Goal: Task Accomplishment & Management: Complete application form

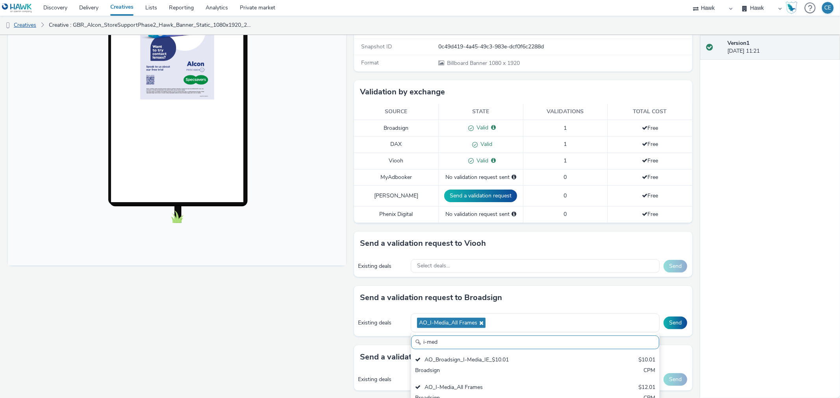
click at [35, 30] on link "Creatives" at bounding box center [20, 25] width 40 height 19
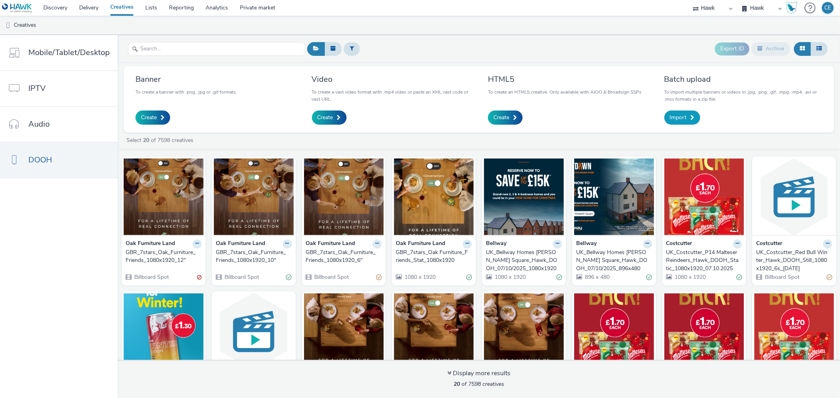
drag, startPoint x: 662, startPoint y: 121, endPoint x: 685, endPoint y: 116, distance: 23.8
click at [667, 119] on div "Batch upload To import multiple banners or videos in .jpg, .png, .gif, .mpg, .m…" at bounding box center [743, 99] width 170 height 55
click at [685, 116] on span "Import" at bounding box center [678, 118] width 17 height 8
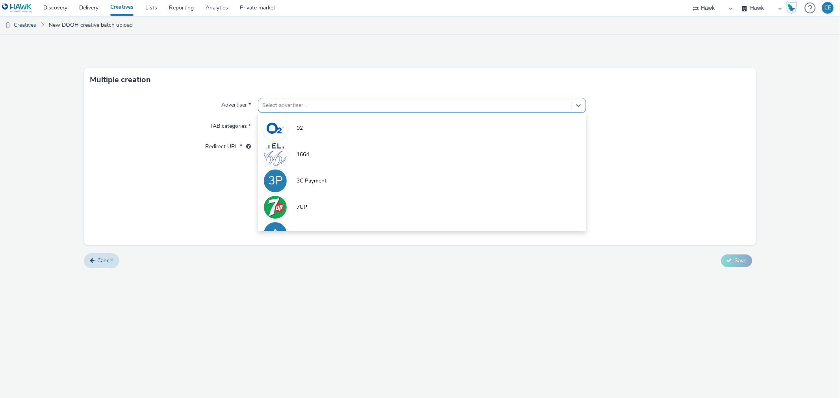
click at [380, 101] on div at bounding box center [414, 105] width 304 height 9
type input "axa"
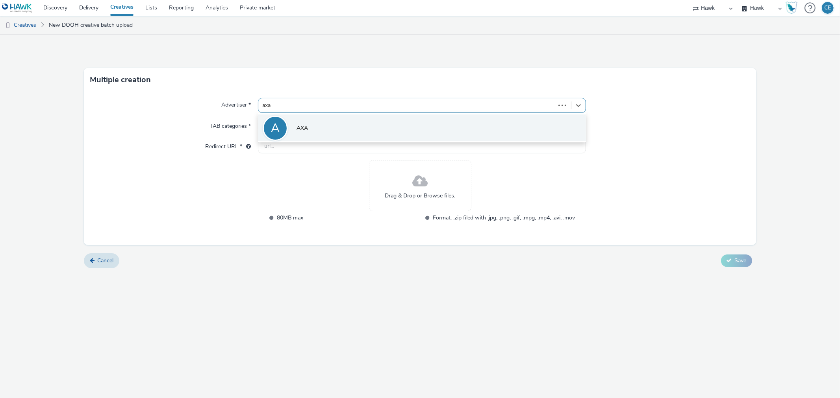
click at [352, 119] on li "A AXA" at bounding box center [422, 128] width 328 height 26
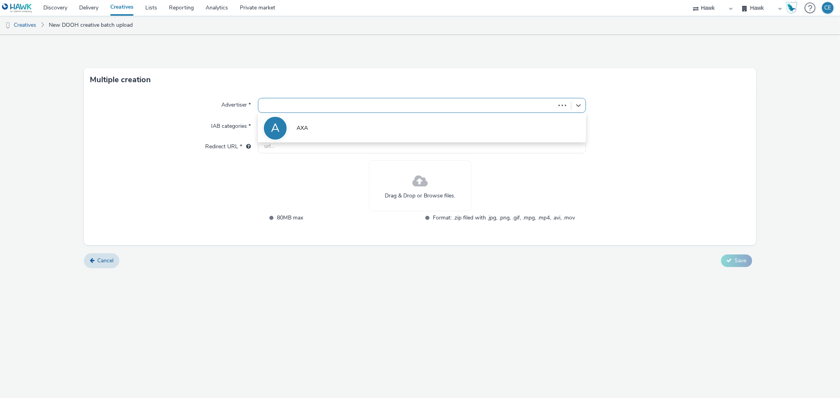
type input "http://www.axa.co.uk"
click at [402, 196] on div "Drag & Drop or Browse files." at bounding box center [420, 190] width 102 height 51
click at [444, 202] on span "Drag & Drop or Browse files." at bounding box center [420, 201] width 70 height 8
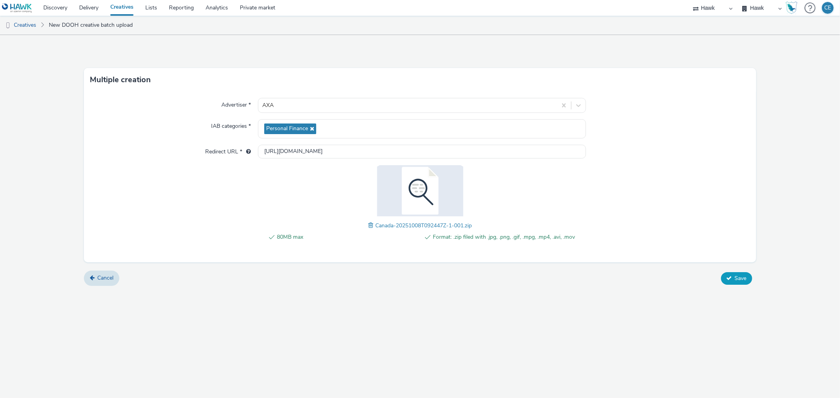
click at [737, 276] on span "Save" at bounding box center [741, 278] width 12 height 7
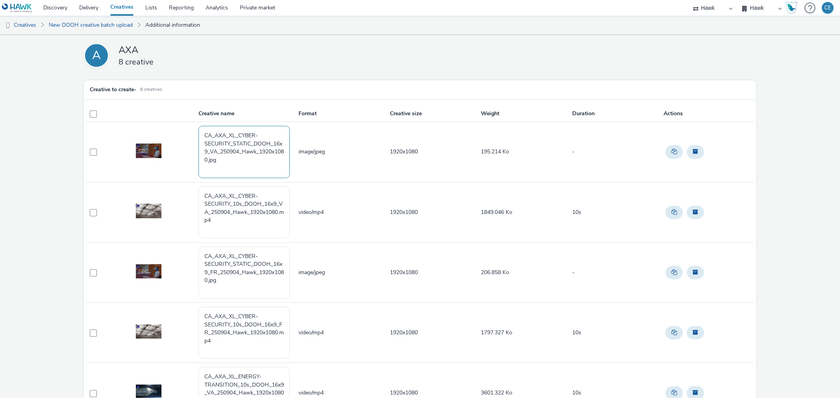
click at [245, 163] on textarea "CA_AXA_XL_CYBER-SECURITY_STATIC_DOOH_16x9_VA_250904_Hawk_1920x1080.jpg" at bounding box center [243, 152] width 91 height 52
paste textarea "GBR_PublicisPro_Braskem_EventsMultiMarket_Hawk_Banner_Static_1080x1920_KFair_EN…"
drag, startPoint x: 214, startPoint y: 165, endPoint x: 193, endPoint y: 169, distance: 21.5
click at [193, 169] on tr "CA_AXA_XL_CYBER-SECURITY_STATIC_DOOH_16x9_VA_250904_Hawk_1920x1080.jpg GBR_Publ…" at bounding box center [420, 152] width 668 height 60
drag, startPoint x: 214, startPoint y: 136, endPoint x: 234, endPoint y: 139, distance: 20.2
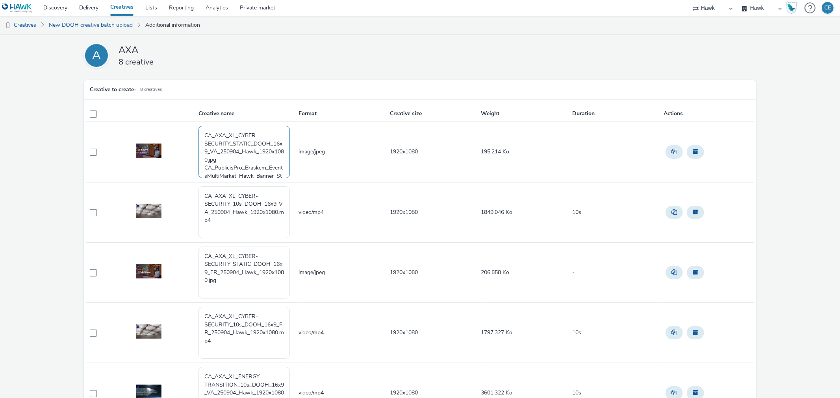
click at [234, 139] on textarea "CA_AXA_XL_CYBER-SECURITY_STATIC_DOOH_16x9_VA_250904_Hawk_1920x1080.jpg CA_Publi…" at bounding box center [243, 152] width 91 height 52
drag, startPoint x: 212, startPoint y: 165, endPoint x: 265, endPoint y: 167, distance: 52.8
click at [265, 167] on textarea "CA_AXA_XL_CYBER-SECURITY_STATIC_DOOH_16x9_VA_250904_Hawk_1920x1080.jpg CA_Publi…" at bounding box center [243, 152] width 91 height 52
paste textarea "AXA_XL"
drag, startPoint x: 239, startPoint y: 133, endPoint x: 230, endPoint y: 140, distance: 11.7
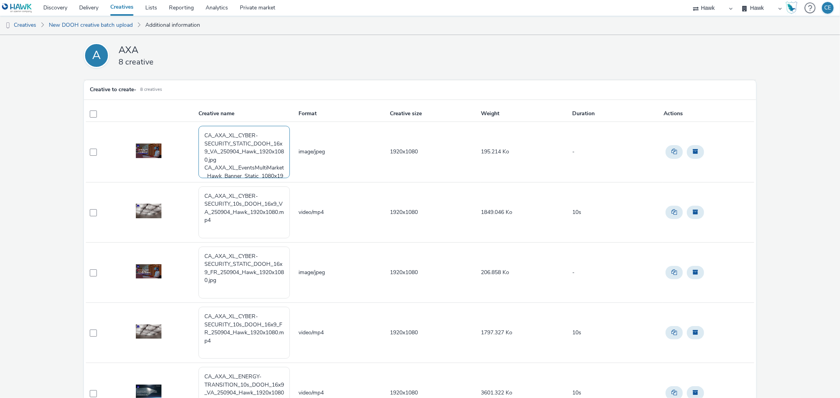
click at [230, 140] on textarea "CA_AXA_XL_CYBER-SECURITY_STATIC_DOOH_16x9_VA_250904_Hawk_1920x1080.jpg CA_AXA_X…" at bounding box center [243, 152] width 91 height 52
drag, startPoint x: 238, startPoint y: 132, endPoint x: 228, endPoint y: 143, distance: 15.6
click at [228, 143] on textarea "CA_AXA_XL_CYBER-SECURITY_STATIC_DOOH_16x9_VA_250904_Hawk_1920x1080.jpg CA_AXA_X…" at bounding box center [243, 152] width 91 height 52
drag, startPoint x: 229, startPoint y: 158, endPoint x: 241, endPoint y: 158, distance: 11.4
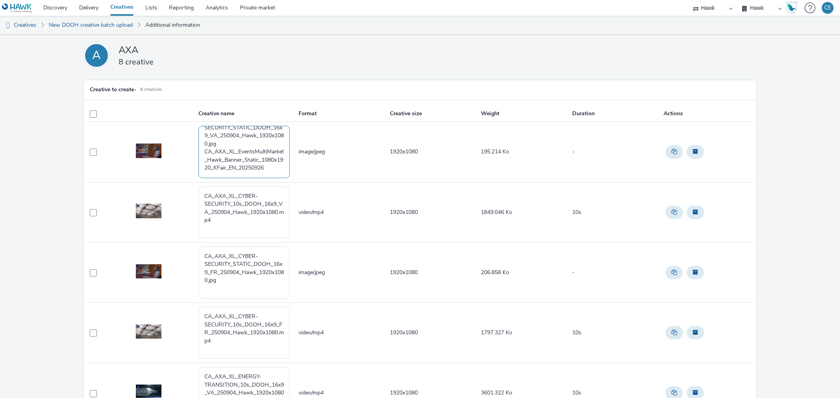
click at [241, 158] on textarea "CA_AXA_XL_CYBER-SECURITY_STATIC_DOOH_16x9_VA_250904_Hawk_1920x1080.jpg CA_AXA_X…" at bounding box center [243, 152] width 91 height 52
paste textarea "CYBER-SECURITY"
drag, startPoint x: 257, startPoint y: 165, endPoint x: 270, endPoint y: 167, distance: 12.8
click at [270, 166] on textarea "CA_AXA_XL_CYBER-SECURITY_STATIC_DOOH_16x9_VA_250904_Hawk_1920x1080.jpg CA_AXA_X…" at bounding box center [243, 152] width 91 height 52
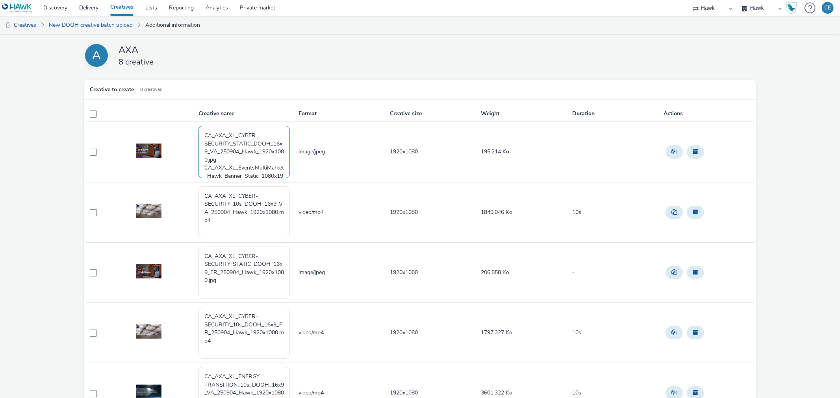
drag, startPoint x: 265, startPoint y: 152, endPoint x: 221, endPoint y: 160, distance: 45.3
click at [221, 160] on textarea "CA_AXA_XL_CYBER-SECURITY_STATIC_DOOH_16x9_VA_250904_Hawk_1920x1080.jpg CA_AXA_X…" at bounding box center [243, 152] width 91 height 52
drag, startPoint x: 268, startPoint y: 154, endPoint x: 226, endPoint y: 162, distance: 42.6
click at [226, 162] on textarea "CA_AXA_XL_CYBER-SECURITY_STATIC_DOOH_16x9_VA_250904_Hawk_1920x1080.jpg CA_AXA_X…" at bounding box center [243, 152] width 91 height 52
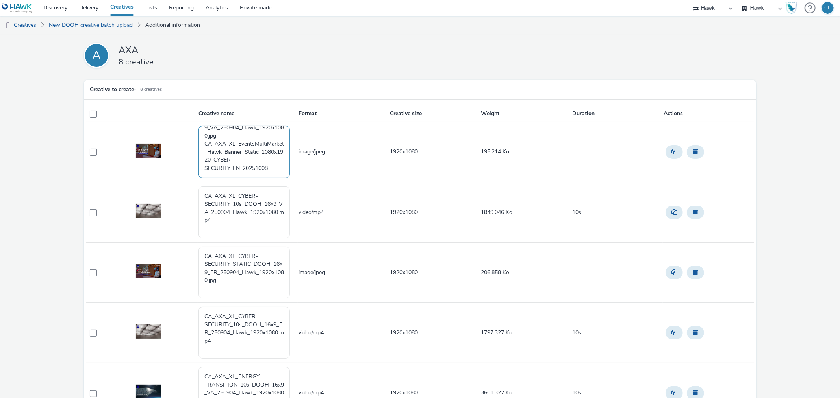
paste textarea "920x108"
drag, startPoint x: 231, startPoint y: 165, endPoint x: 239, endPoint y: 168, distance: 9.0
click at [239, 168] on textarea "CA_AXA_XL_CYBER-SECURITY_STATIC_DOOH_16x9_VA_250904_Hawk_1920x1080.jpg CA_AXA_X…" at bounding box center [243, 152] width 91 height 52
drag, startPoint x: 237, startPoint y: 167, endPoint x: 210, endPoint y: 150, distance: 31.5
click at [210, 150] on textarea "CA_AXA_XL_CYBER-SECURITY_STATIC_DOOH_16x9_VA_250904_Hawk_1920x1080.jpg CA_AXA_X…" at bounding box center [243, 152] width 91 height 52
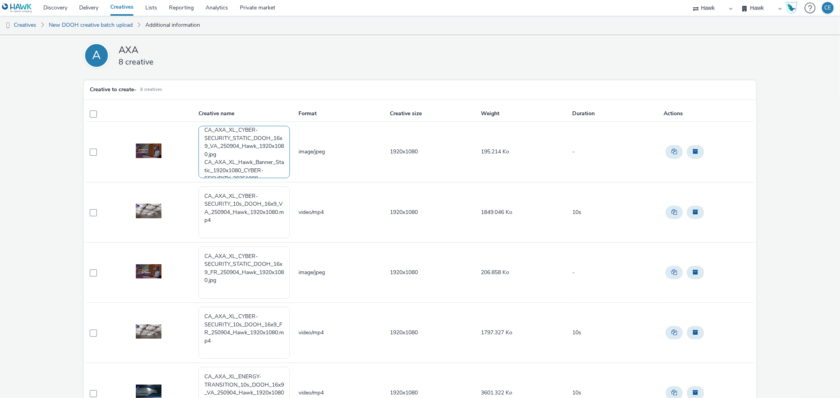
scroll to position [0, 0]
drag, startPoint x: 202, startPoint y: 170, endPoint x: 200, endPoint y: 126, distance: 43.3
click at [200, 126] on textarea "CA_AXA_XL_CYBER-SECURITY_STATIC_DOOH_16x9_VA_250904_Hawk_1920x1080.jpg CA_AXA_X…" at bounding box center [243, 152] width 91 height 52
type textarea "CA_AXA_XL_Hawk_Banner_Static_1920x1080_CYBER-SECURITY_20251008"
drag, startPoint x: 273, startPoint y: 159, endPoint x: 190, endPoint y: 125, distance: 89.5
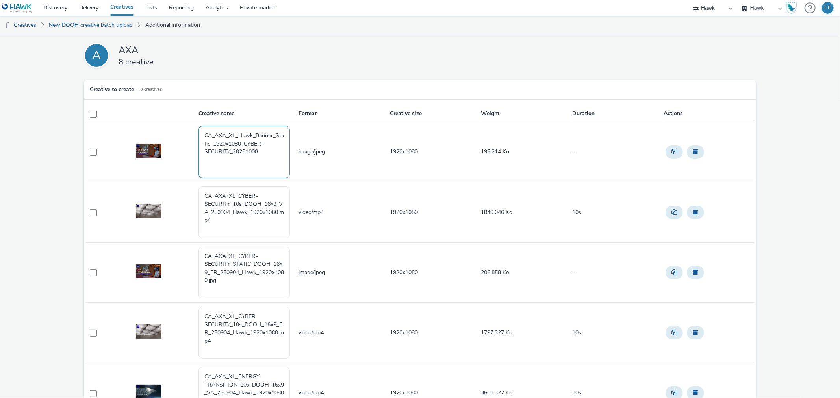
click at [190, 125] on tr "CA_AXA_XL_Hawk_Banner_Static_1920x1080_CYBER-SECURITY_20251008 image/jpeg 1920x…" at bounding box center [420, 152] width 668 height 60
click at [237, 228] on textarea "CA_AXA_XL_CYBER-SECURITY_10s_DOOH_16x9_VA_250904_Hawk_1920x1080.mp4" at bounding box center [243, 213] width 91 height 52
paste textarea "CA_AXA_XL_Hawk_Banner_Static_1920x1080_CYBER-SECURITY_20251008"
click at [251, 226] on textarea "CA_AXA_XL_CYBER-SECURITY_10s_DOOH_16x9_VA_250904_Hawk_1920x1080.mp4 CA_AXA_XL_H…" at bounding box center [243, 213] width 91 height 52
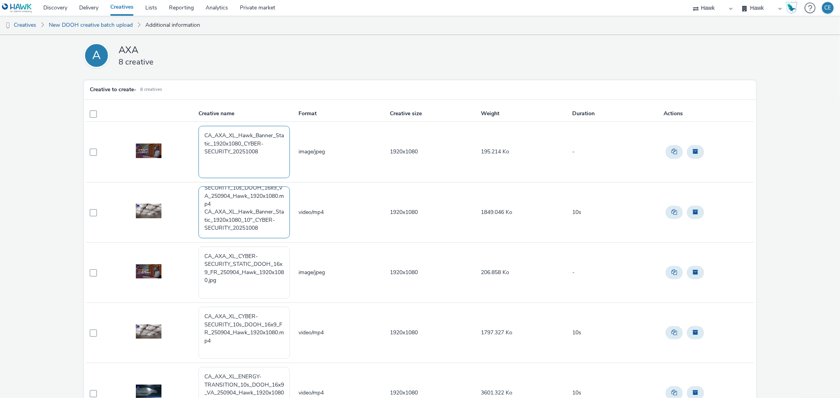
scroll to position [0, 0]
drag, startPoint x: 203, startPoint y: 213, endPoint x: 203, endPoint y: 171, distance: 41.3
click at [203, 171] on tbody "CA_AXA_XL_Hawk_Banner_Static_1920x1080_CYBER-SECURITY_20251008 image/jpeg 1920x…" at bounding box center [420, 363] width 668 height 483
drag, startPoint x: 267, startPoint y: 215, endPoint x: 191, endPoint y: 180, distance: 83.7
click at [191, 180] on tbody "CA_AXA_XL_Hawk_Banner_Static_1920x1080_CYBER-SECURITY_20251008 image/jpeg 1920x…" at bounding box center [420, 363] width 668 height 483
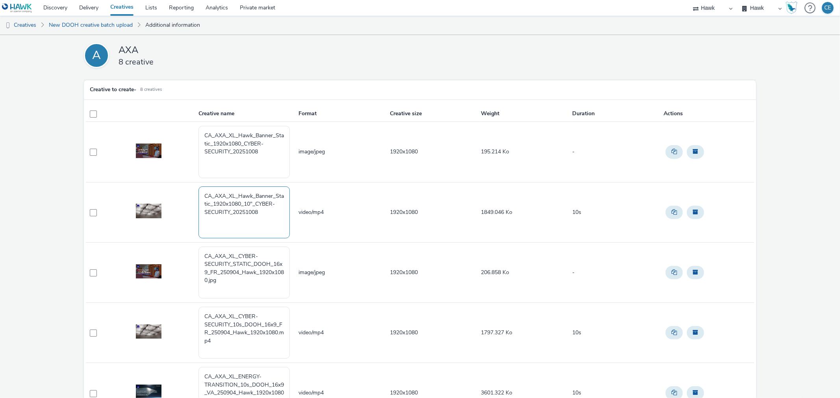
drag, startPoint x: 230, startPoint y: 215, endPoint x: 241, endPoint y: 217, distance: 10.5
click at [241, 217] on textarea "CA_AXA_XL_Hawk_Banner_Static_1920x1080_10"_CYBER-SECURITY_20251008" at bounding box center [243, 213] width 91 height 52
click at [233, 210] on textarea "CA_AXA_XL_Hawk_Banner_Static_1920x1080_10"_CYBER-SECURITY_20251008" at bounding box center [243, 213] width 91 height 52
click at [232, 208] on textarea "CA_AXA_XL_Hawk_Banner_Static_1920x1080_10"_CYBER-SECURITY_20251008" at bounding box center [243, 213] width 91 height 52
click at [233, 211] on textarea "CA_AXA_XL_Hawk_Banner_Static_1920x1080_10"_CYBER-SECURITY_20251008" at bounding box center [243, 213] width 91 height 52
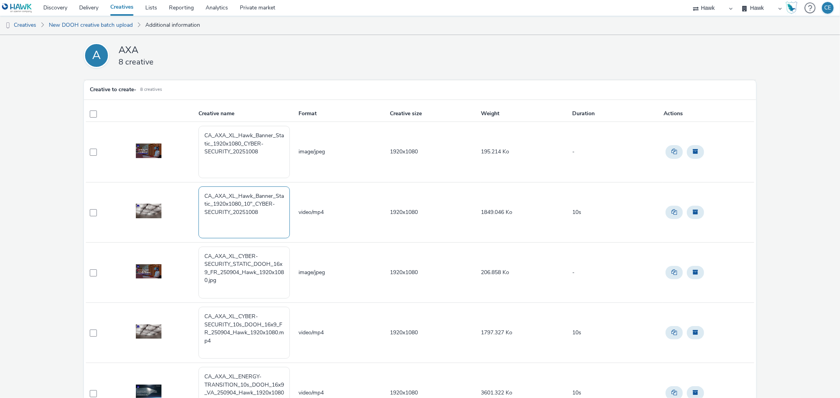
click at [233, 210] on textarea "CA_AXA_XL_Hawk_Banner_Static_1920x1080_10"_CYBER-SECURITY_20251008" at bounding box center [243, 213] width 91 height 52
click at [230, 207] on textarea "CA_AXA_XL_Hawk_Banner_Static_1920x1080_10"_CYBER-SECURITY_20251008" at bounding box center [243, 213] width 91 height 52
click at [234, 210] on textarea "CA_AXA_XL_Hawk_Banner_Static_1920x1080_10"_CYBER-SECURITY_20251008" at bounding box center [243, 213] width 91 height 52
click at [230, 209] on textarea "CA_AXA_XL_Hawk_Banner_Static_1920x1080_10"_CYBER-SECURITY_20251008" at bounding box center [243, 213] width 91 height 52
type textarea "CA_AXA_XL_Hawk_Banner_Static_1920x1080_10"_CYBER-SECURITY_ENG_20251008"
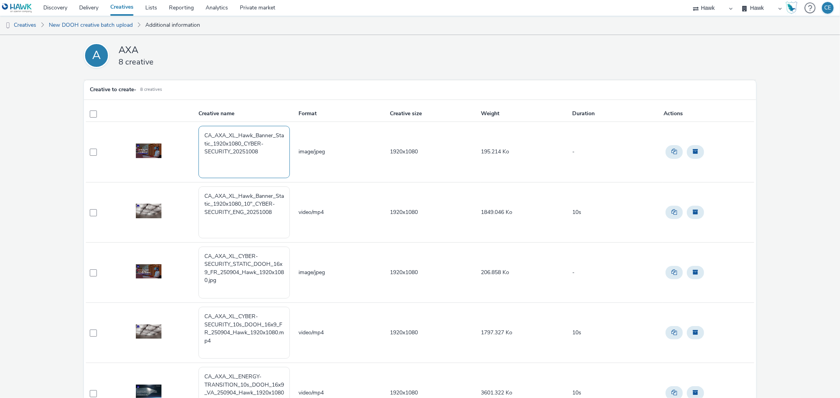
click at [234, 154] on textarea "CA_AXA_XL_Hawk_Banner_Static_1920x1080_CYBER-SECURITY_20251008" at bounding box center [243, 152] width 91 height 52
click at [233, 155] on textarea "CA_AXA_XL_Hawk_Banner_Static_1920x1080_CYBER-SECURITY_20251008" at bounding box center [243, 152] width 91 height 52
type textarea "CA_AXA_XL_Hawk_Banner_Static_1920x1080_CYBER-SECURITY_ENG_20251008"
drag, startPoint x: 278, startPoint y: 215, endPoint x: 185, endPoint y: 182, distance: 98.9
click at [185, 182] on tbody "CA_AXA_XL_Hawk_Banner_Static_1920x1080_CYBER-SECURITY_ENG_20251008 image/jpeg 1…" at bounding box center [420, 363] width 668 height 483
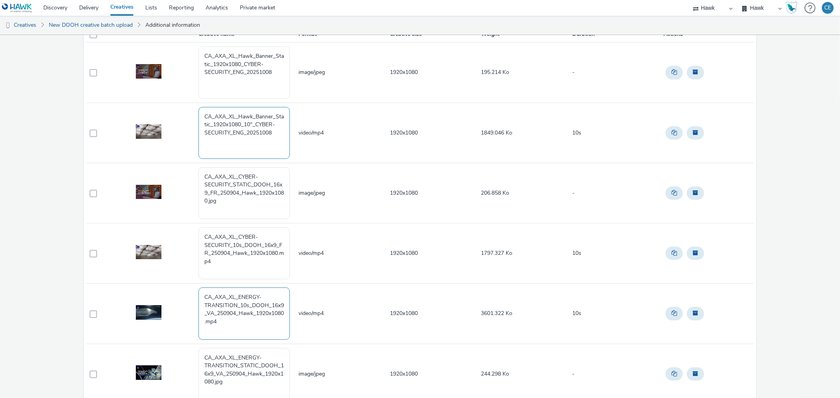
scroll to position [87, 0]
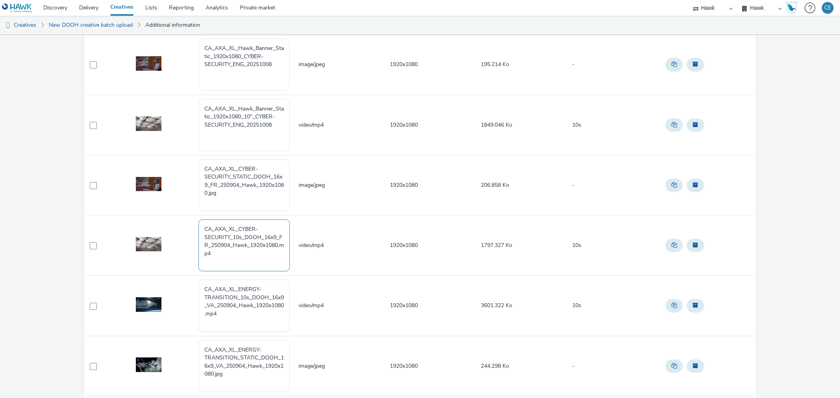
drag, startPoint x: 220, startPoint y: 265, endPoint x: 178, endPoint y: 214, distance: 66.3
click at [178, 214] on tbody "CA_AXA_XL_Hawk_Banner_Static_1920x1080_CYBER-SECURITY_ENG_20251008 image/jpeg 1…" at bounding box center [420, 276] width 668 height 483
paste textarea "Hawk_Banner_Static_1920x1080_10"_CYBER-SECURITY_ENG_20251008"
drag, startPoint x: 243, startPoint y: 245, endPoint x: 233, endPoint y: 243, distance: 10.7
click at [233, 243] on textarea "CA_AXA_XL_Hawk_Banner_Static_1920x1080_10"_CYBER-SECURITY_ENG_20251008" at bounding box center [243, 246] width 91 height 52
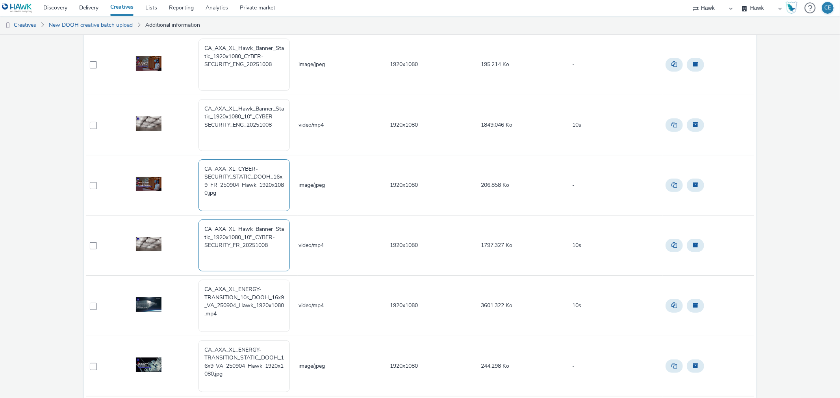
scroll to position [44, 0]
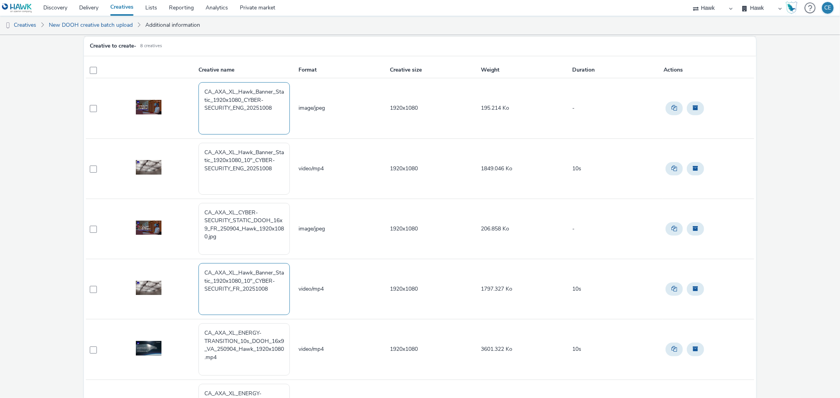
type textarea "CA_AXA_XL_Hawk_Banner_Static_1920x1080_10"_CYBER-SECURITY_FR_20251008"
click at [260, 116] on textarea "CA_AXA_XL_Hawk_Banner_Static_1920x1080_CYBER-SECURITY_ENG_20251008" at bounding box center [243, 108] width 91 height 52
drag, startPoint x: 280, startPoint y: 169, endPoint x: 198, endPoint y: 145, distance: 84.7
click at [198, 145] on textarea "CA_AXA_XL_Hawk_Banner_Static_1920x1080_10"_CYBER-SECURITY_ENG_20251008" at bounding box center [243, 169] width 91 height 52
drag, startPoint x: 273, startPoint y: 112, endPoint x: 205, endPoint y: 91, distance: 71.0
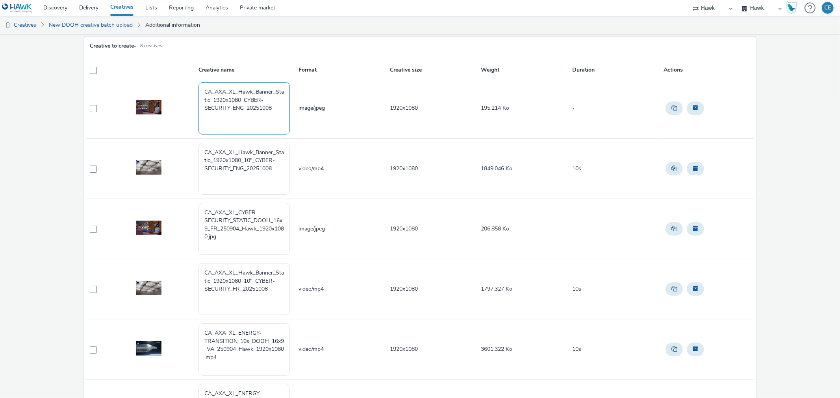
click at [205, 91] on textarea "CA_AXA_XL_Hawk_Banner_Static_1920x1080_CYBER-SECURITY_ENG_20251008" at bounding box center [243, 108] width 91 height 52
drag, startPoint x: 201, startPoint y: 93, endPoint x: 280, endPoint y: 137, distance: 90.6
click at [280, 137] on td "CA_AXA_XL_Hawk_Banner_Static_1920x1080_CYBER-SECURITY_ENG_20251008" at bounding box center [248, 108] width 100 height 60
drag, startPoint x: 238, startPoint y: 241, endPoint x: 189, endPoint y: 198, distance: 65.3
click at [189, 198] on tbody "CA_AXA_XL_Hawk_Banner_Static_1920x1080_CYBER-SECURITY_ENG_20251008 image/jpeg 1…" at bounding box center [420, 319] width 668 height 483
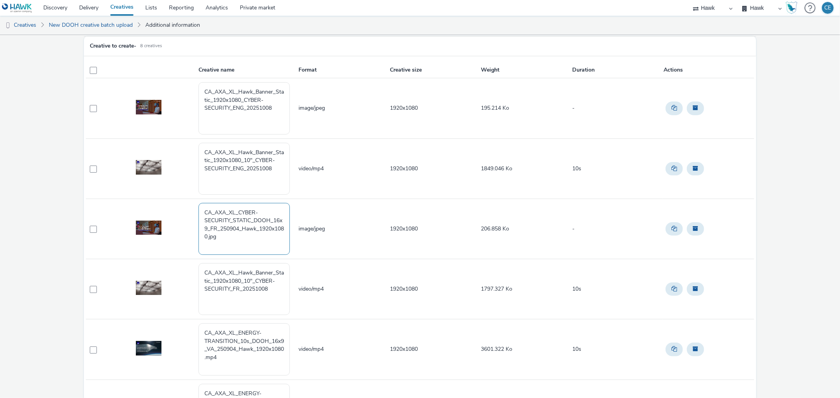
paste textarea "Hawk_Banner_Static_1920x1080_CYBER-SECURITY_ENG_20251008"
drag, startPoint x: 241, startPoint y: 227, endPoint x: 233, endPoint y: 226, distance: 8.7
click at [233, 226] on textarea "CA_AXA_XL_Hawk_Banner_Static_1920x1080_CYBER-SECURITY_ENG_20251008" at bounding box center [243, 229] width 91 height 52
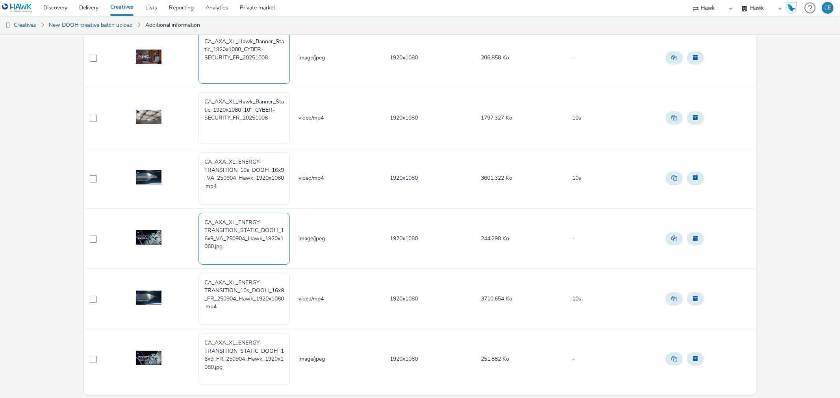
scroll to position [219, 0]
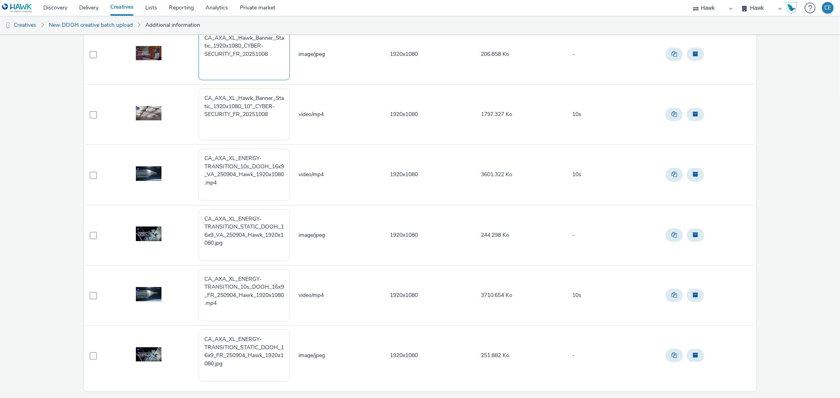
type textarea "CA_AXA_XL_Hawk_Banner_Static_1920x1080_CYBER-SECURITY_FR_20251008"
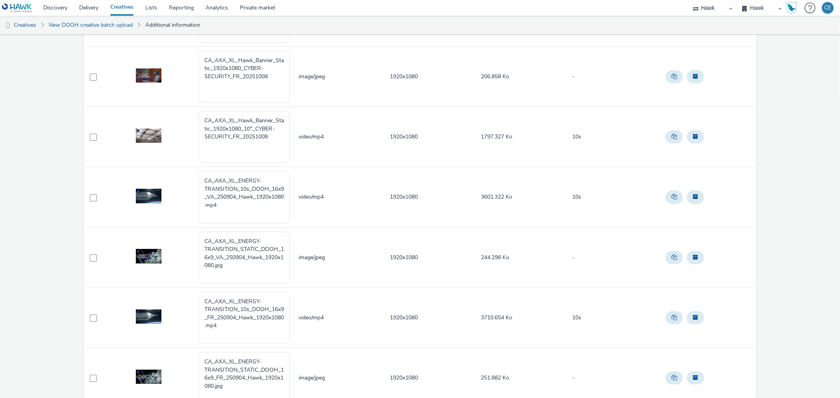
scroll to position [175, 0]
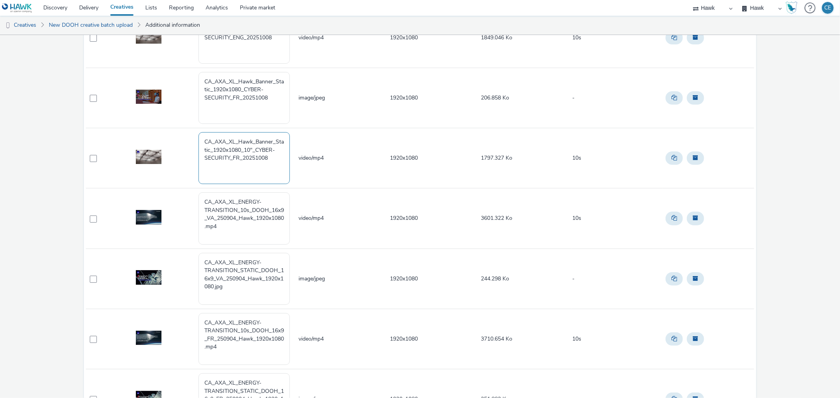
drag, startPoint x: 258, startPoint y: 152, endPoint x: 237, endPoint y: 146, distance: 21.2
click at [235, 146] on textarea "CA_AXA_XL_Hawk_Banner_Static_1920x1080_10"_CYBER-SECURITY_FR_20251008" at bounding box center [243, 158] width 91 height 52
drag, startPoint x: 269, startPoint y: 155, endPoint x: 188, endPoint y: 138, distance: 82.0
click at [188, 138] on tr "CA_AXA_XL_Hawk_Banner_Static_1920x1080_10"_CYBER-SECURITY_FR_20251008 video/mp4…" at bounding box center [420, 158] width 668 height 60
click at [255, 232] on textarea "CA_AXA_XL_ENERGY-TRANSITION_10s_DOOH_16x9_VA_250904_Hawk_1920x1080.mp4" at bounding box center [243, 219] width 91 height 52
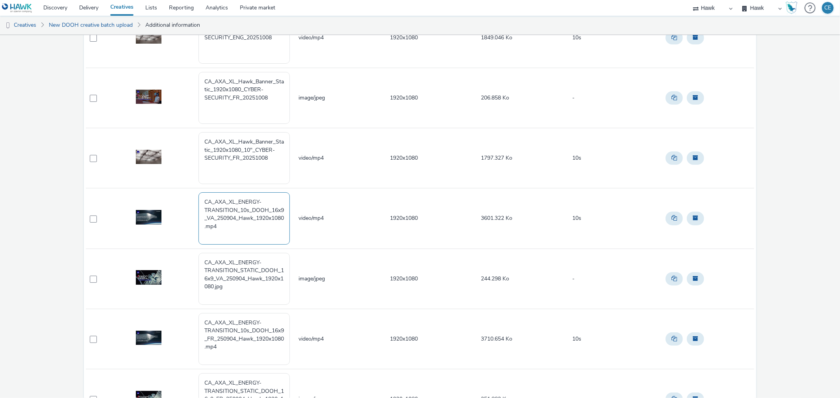
paste textarea "CA_AXA_XL_Hawk_Banner_Static_1920x1080_10"_CYBER-SECURITY_FR_20251008"
drag, startPoint x: 237, startPoint y: 200, endPoint x: 235, endPoint y: 207, distance: 7.4
click at [235, 207] on textarea "CA_AXA_XL_ENERGY-TRANSITION_10s_DOOH_16x9_VA_250904_Hawk_1920x1080.mp4 CA_AXA_X…" at bounding box center [243, 219] width 91 height 52
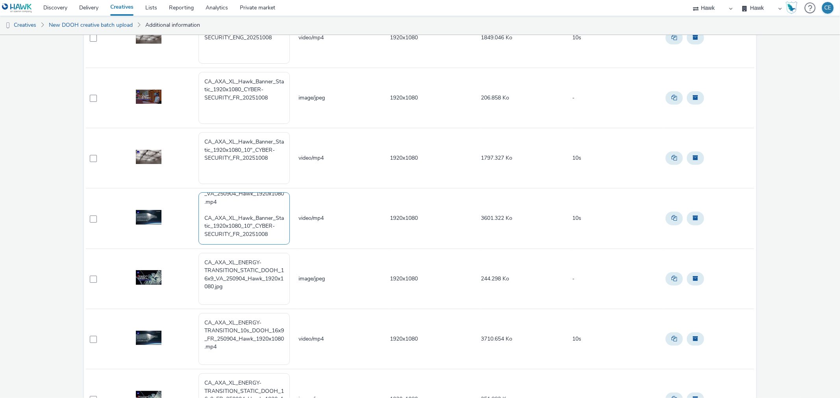
drag, startPoint x: 239, startPoint y: 232, endPoint x: 232, endPoint y: 232, distance: 6.3
click at [232, 232] on textarea "CA_AXA_XL_ENERGY-TRANSITION_10s_DOOH_16x9_VA_250904_Hawk_1920x1080.mp4 CA_AXA_X…" at bounding box center [243, 219] width 91 height 52
drag, startPoint x: 239, startPoint y: 202, endPoint x: 239, endPoint y: 207, distance: 5.1
click at [239, 207] on textarea "CA_AXA_XL_ENERGY-TRANSITION_10s_DOOH_16x9_VA_250904_Hawk_1920x1080.mp4 CA_AXA_X…" at bounding box center [243, 219] width 91 height 52
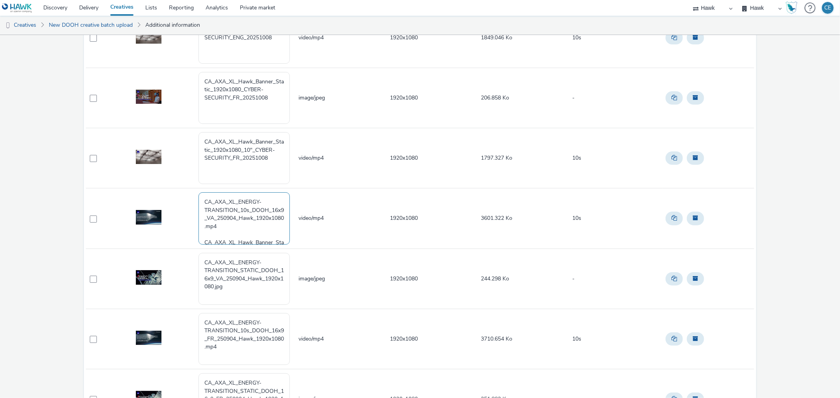
drag, startPoint x: 238, startPoint y: 199, endPoint x: 235, endPoint y: 209, distance: 9.8
click at [235, 209] on textarea "CA_AXA_XL_ENERGY-TRANSITION_10s_DOOH_16x9_VA_250904_Hawk_1920x1080.mp4 CA_AXA_X…" at bounding box center [243, 219] width 91 height 52
drag, startPoint x: 261, startPoint y: 219, endPoint x: 229, endPoint y: 232, distance: 35.2
click at [229, 232] on textarea "CA_AXA_XL_ENERGY-TRANSITION_10s_DOOH_16x9_VA_250904_Hawk_1920x1080.mp4 CA_AXA_X…" at bounding box center [243, 219] width 91 height 52
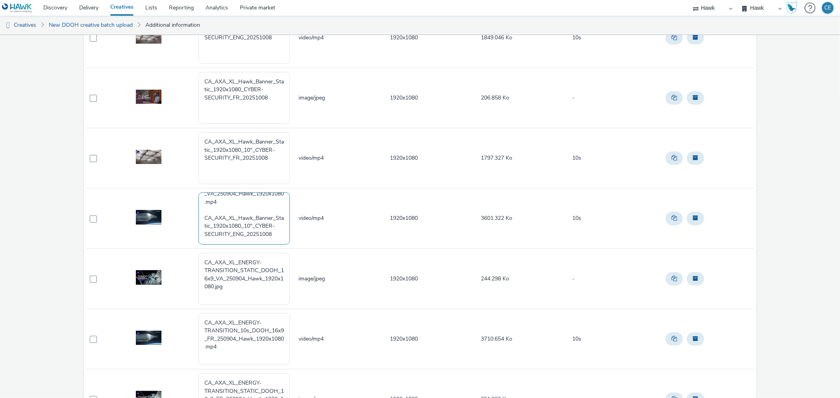
paste textarea "ENERGY-TRANSITION"
click at [202, 234] on textarea "CA_AXA_XL_ENERGY-TRANSITION_10s_DOOH_16x9_VA_250904_Hawk_1920x1080.mp4 CA_AXA_X…" at bounding box center [243, 219] width 91 height 52
drag, startPoint x: 202, startPoint y: 210, endPoint x: 199, endPoint y: 183, distance: 27.3
click at [199, 183] on tbody "CA_AXA_XL_Hawk_Banner_Static_1920x1080_CYBER-SECURITY_ENG_20251008 image/jpeg 1…" at bounding box center [420, 188] width 668 height 483
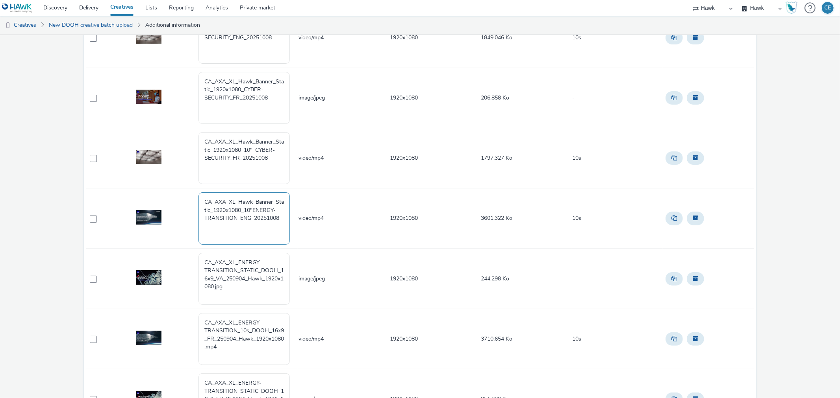
click at [256, 210] on textarea "CA_AXA_XL_Hawk_Banner_Static_1920x1080_10"ENERGY-TRANSITION_ENG_20251008" at bounding box center [243, 219] width 91 height 52
drag, startPoint x: 282, startPoint y: 223, endPoint x: 197, endPoint y: 197, distance: 89.4
click at [198, 197] on textarea "CA_AXA_XL_Hawk_Banner_Static_1920x1080_10"_ENERGY-TRANSITION_ENG_20251008" at bounding box center [243, 219] width 91 height 52
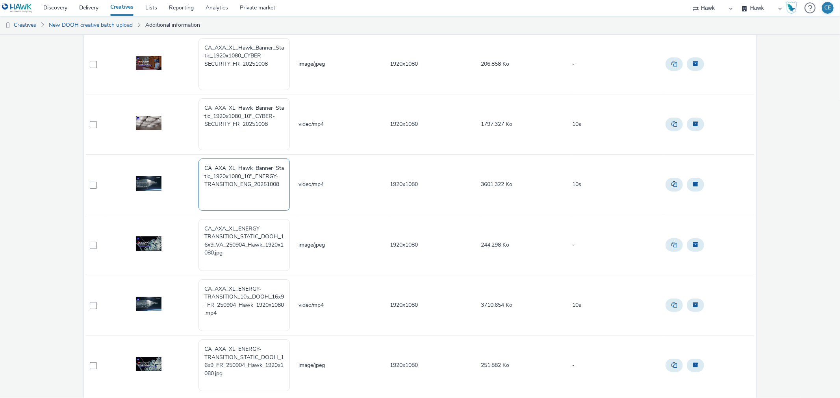
scroll to position [219, 0]
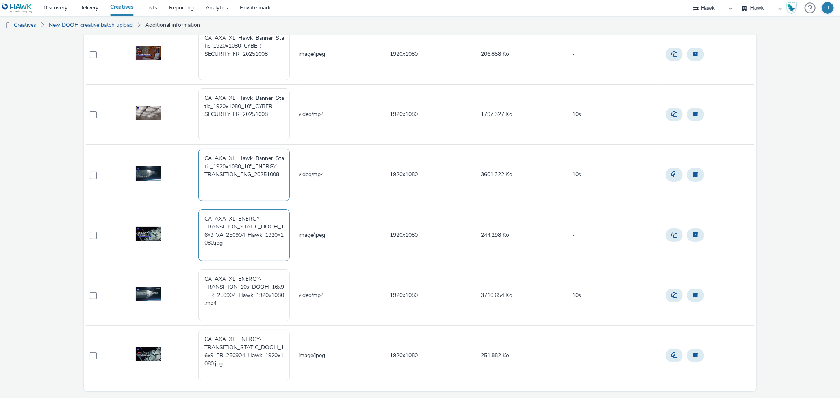
type textarea "CA_AXA_XL_Hawk_Banner_Static_1920x1080_10"_ENERGY-TRANSITION_ENG_20251008"
drag, startPoint x: 248, startPoint y: 251, endPoint x: 184, endPoint y: 218, distance: 72.2
click at [184, 218] on tr "CA_AXA_XL_ENERGY-TRANSITION_STATIC_DOOH_16x9_VA_250904_Hawk_1920x1080.jpg image…" at bounding box center [420, 235] width 668 height 60
paste textarea "Hawk_Banner_Static_1920x1080_10"_ENERGY-TRANSITION_ENG_20251008"
click at [254, 228] on textarea "CA_AXA_XL_Hawk_Banner_Static_1920x1080_10"_ENERGY-TRANSITION_ENG_20251008" at bounding box center [243, 235] width 91 height 52
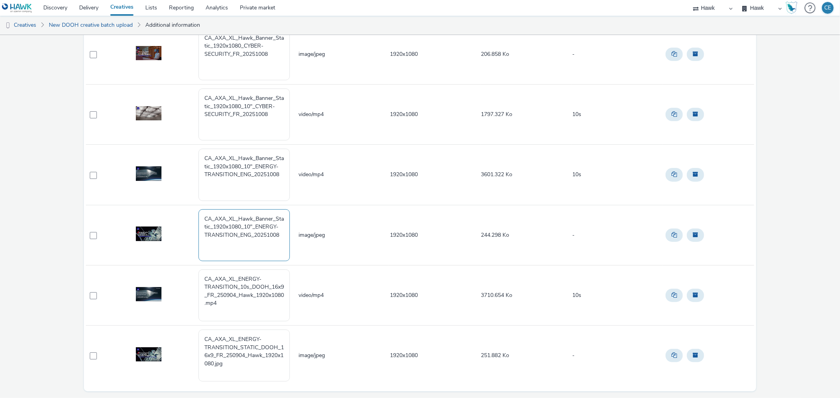
click at [255, 226] on textarea "CA_AXA_XL_Hawk_Banner_Static_1920x1080_10"_ENERGY-TRANSITION_ENG_20251008" at bounding box center [243, 235] width 91 height 52
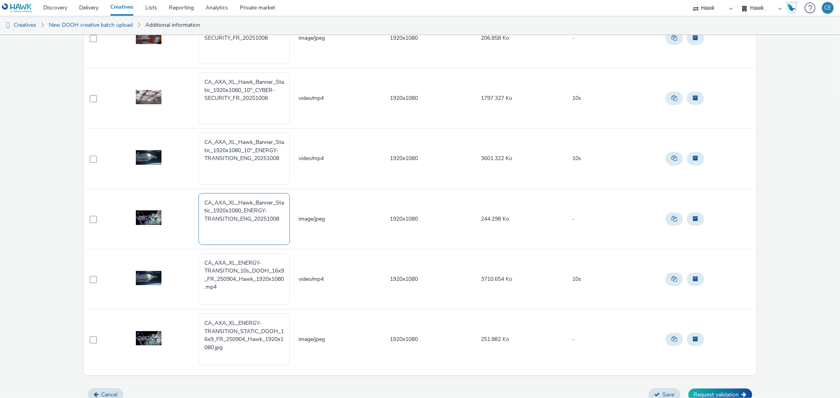
scroll to position [243, 0]
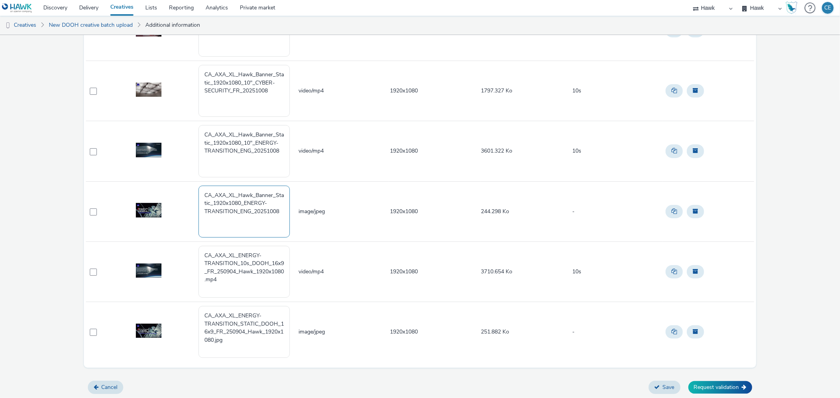
drag, startPoint x: 284, startPoint y: 215, endPoint x: 184, endPoint y: 193, distance: 102.0
click at [184, 193] on tr "CA_AXA_XL_Hawk_Banner_Static_1920x1080_ENERGY-TRANSITION_ENG_20251008 image/jpe…" at bounding box center [420, 212] width 668 height 60
type textarea "CA_AXA_XL_Hawk_Banner_Static_1920x1080_ENERGY-TRANSITION_ENG_20251008"
click at [241, 339] on textarea "CA_AXA_XL_ENERGY-TRANSITION_STATIC_DOOH_16x9_FR_250904_Hawk_1920x1080.jpg" at bounding box center [243, 332] width 91 height 52
drag, startPoint x: 239, startPoint y: 345, endPoint x: 195, endPoint y: 313, distance: 55.1
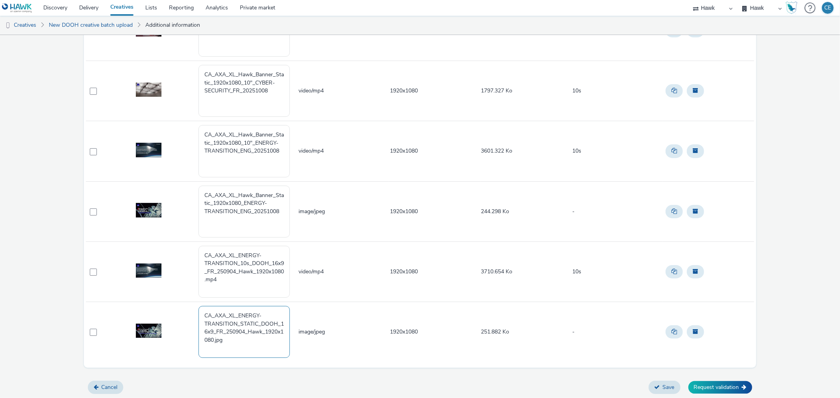
click at [195, 313] on tr "CA_AXA_XL_ENERGY-TRANSITION_STATIC_DOOH_16x9_FR_250904_Hawk_1920x1080.jpg image…" at bounding box center [420, 332] width 668 height 60
paste textarea "Hawk_Banner_Static_1920x1080_ENERGY-TRANSITION_ENG_20251008"
drag, startPoint x: 249, startPoint y: 328, endPoint x: 239, endPoint y: 329, distance: 10.6
click at [239, 329] on textarea "CA_AXA_XL_Hawk_Banner_Static_1920x1080_ENERGY-TRANSITION_ENG_20251008" at bounding box center [243, 332] width 91 height 52
drag, startPoint x: 280, startPoint y: 336, endPoint x: 187, endPoint y: 310, distance: 96.6
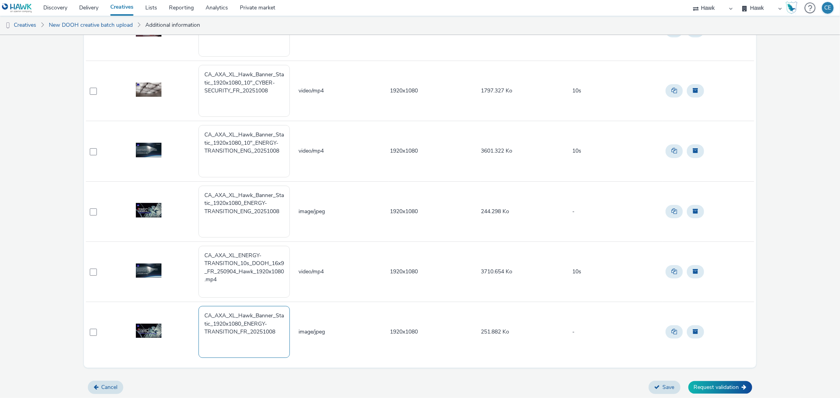
click at [187, 310] on tr "CA_AXA_XL_Hawk_Banner_Static_1920x1080_ENERGY-TRANSITION_FR_20251008 image/jpeg…" at bounding box center [420, 332] width 668 height 60
type textarea "CA_AXA_XL_Hawk_Banner_Static_1920x1080_ENERGY-TRANSITION_FR_20251008"
drag, startPoint x: 282, startPoint y: 151, endPoint x: 184, endPoint y: 134, distance: 99.5
click at [184, 134] on tr "CA_AXA_XL_Hawk_Banner_Static_1920x1080_10"_ENERGY-TRANSITION_ENG_20251008 video…" at bounding box center [420, 151] width 668 height 60
drag, startPoint x: 237, startPoint y: 284, endPoint x: 197, endPoint y: 245, distance: 55.7
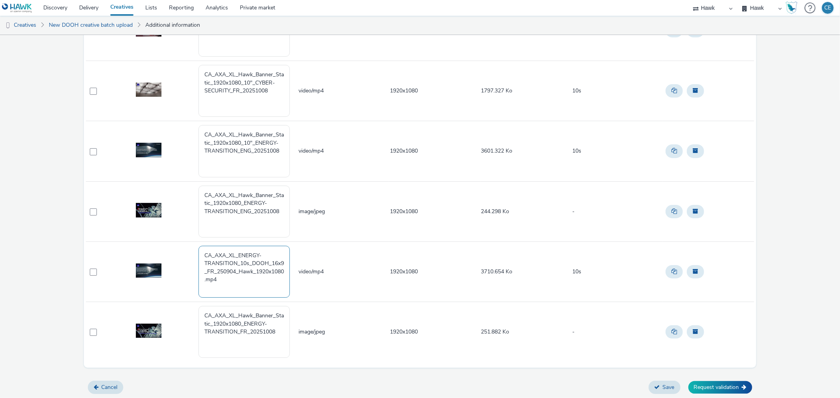
click at [198, 245] on td "CA_AXA_XL_ENERGY-TRANSITION_10s_DOOH_16x9_FR_250904_Hawk_1920x1080.mp4" at bounding box center [248, 272] width 100 height 60
paste textarea "Hawk_Banner_Static_1920x1080_10"_ENERGY-TRANSITION_ENG_20251008"
drag, startPoint x: 249, startPoint y: 269, endPoint x: 239, endPoint y: 269, distance: 10.2
click at [239, 269] on textarea "CA_AXA_XL_Hawk_Banner_Static_1920x1080_10"_ENERGY-TRANSITION_ENG_20251008" at bounding box center [243, 272] width 91 height 52
type textarea "CA_AXA_XL_Hawk_Banner_Static_1920x1080_10"_ENERGY-TRANSITION_FR_20251008"
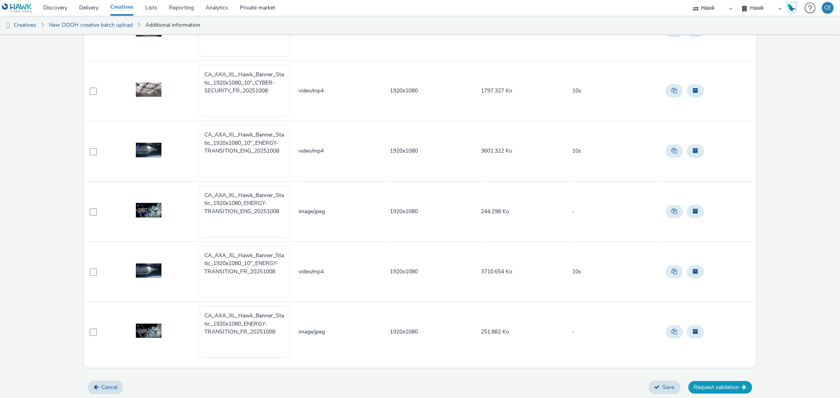
click at [688, 385] on button "Request validation" at bounding box center [720, 388] width 64 height 13
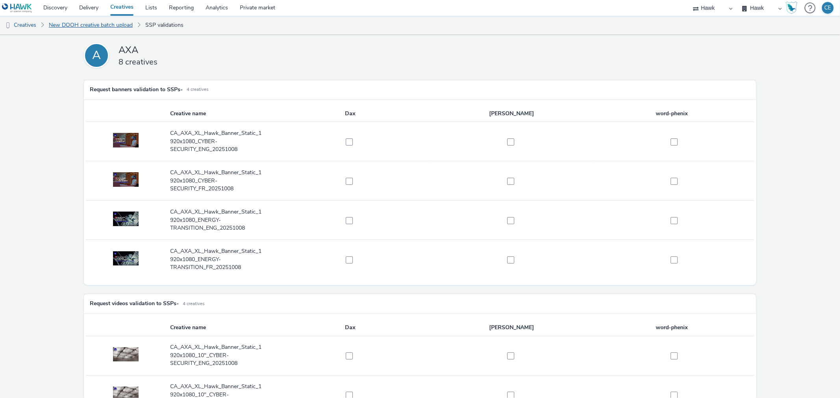
click at [72, 28] on link "New DOOH creative batch upload" at bounding box center [91, 25] width 92 height 19
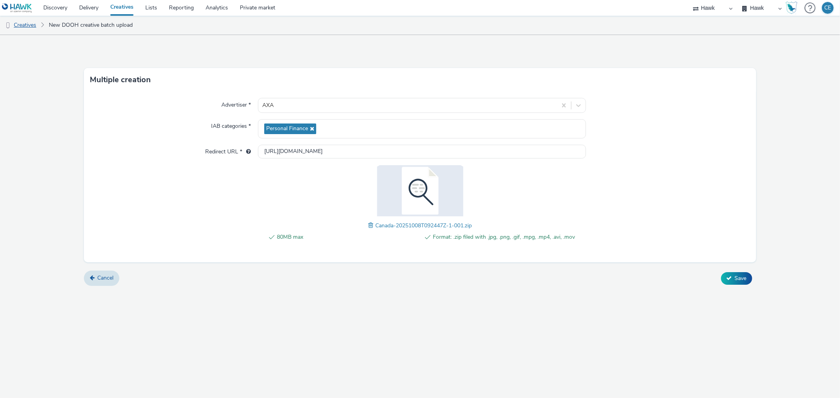
click at [33, 26] on link "Creatives" at bounding box center [20, 25] width 40 height 19
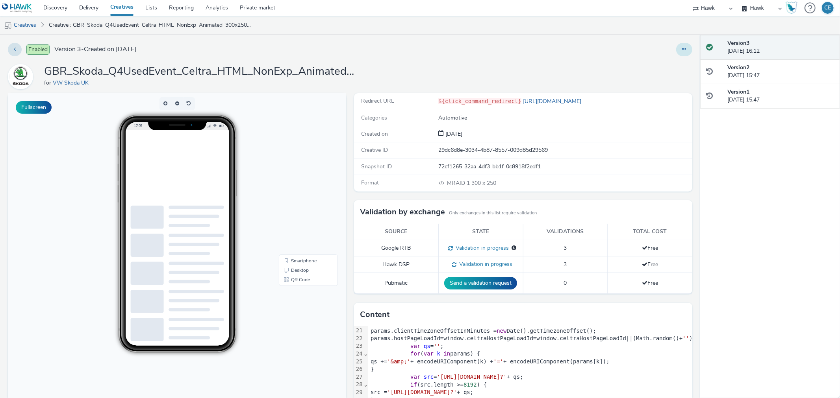
click at [682, 52] on button at bounding box center [684, 49] width 16 height 13
click at [523, 128] on div "Created on [DATE]" at bounding box center [523, 134] width 338 height 16
click at [131, 163] on div at bounding box center [177, 165] width 104 height 70
